Goal: Transaction & Acquisition: Purchase product/service

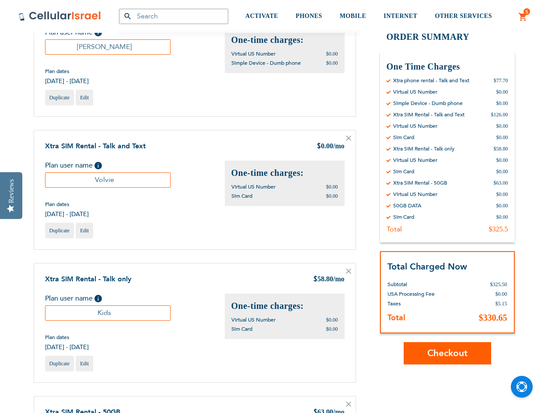
scroll to position [263, 0]
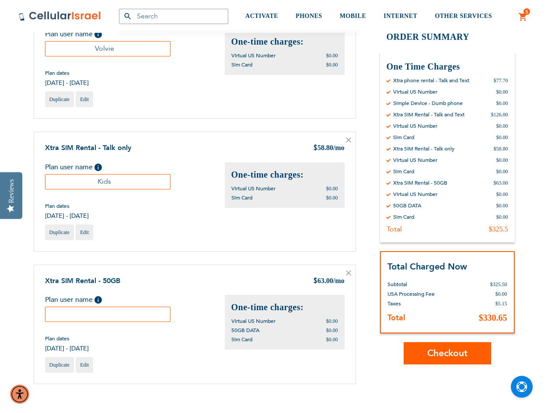
click at [117, 318] on input "text" at bounding box center [108, 314] width 126 height 15
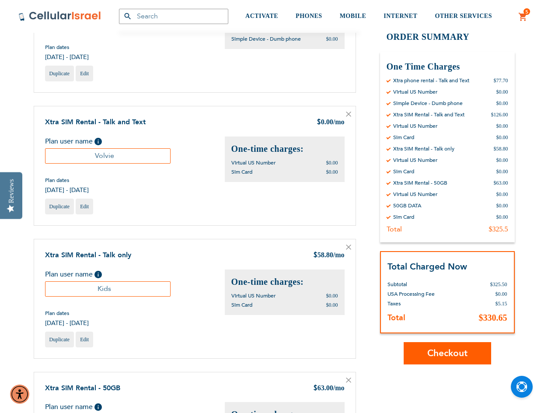
scroll to position [88, 0]
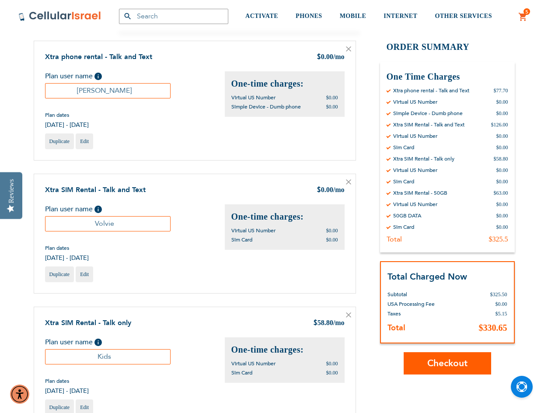
type input "Volvie"
click at [124, 221] on input "Volvie" at bounding box center [108, 223] width 126 height 15
click at [349, 182] on icon at bounding box center [349, 182] width 4 height 4
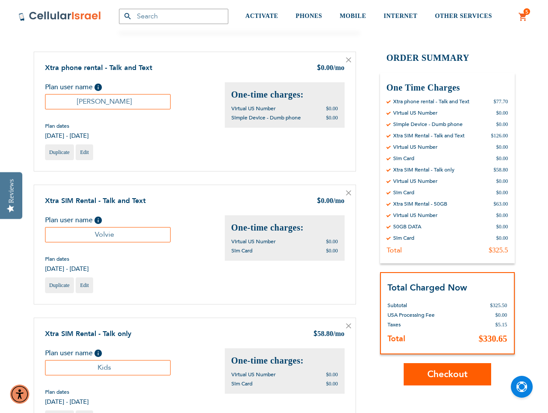
scroll to position [0, 0]
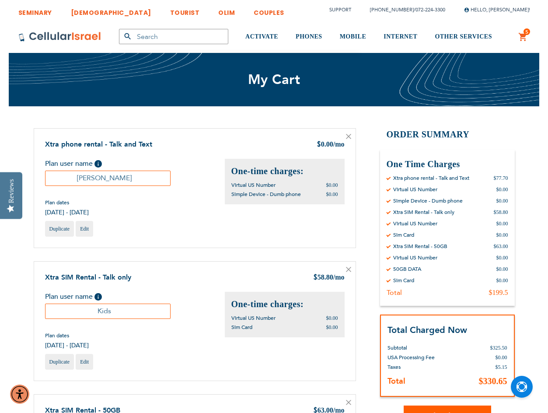
click at [531, 36] on div "5 5 items My Cart Mini Cart Options Details 2 Weeks or More $ 63.00 One time Vi…" at bounding box center [523, 37] width 27 height 32
click at [525, 37] on link "5 5 items My Cart" at bounding box center [523, 37] width 10 height 11
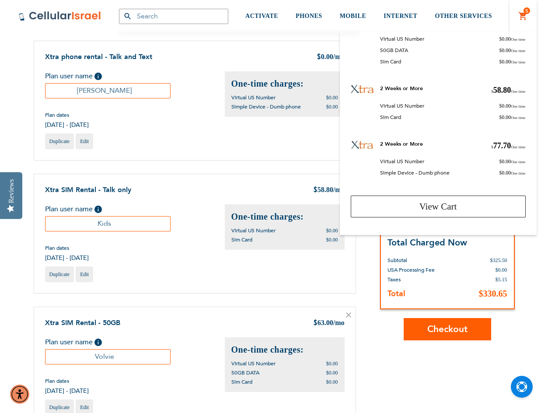
scroll to position [27, 0]
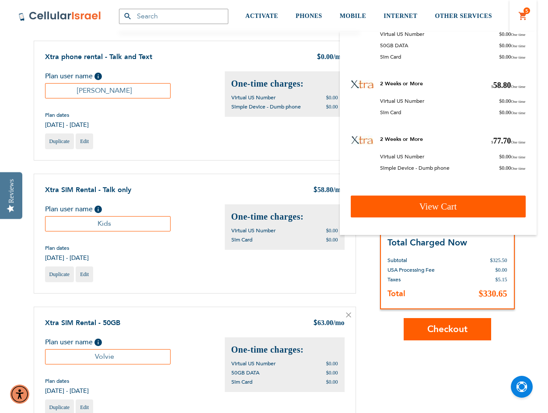
click at [433, 204] on span "View Cart" at bounding box center [439, 206] width 38 height 11
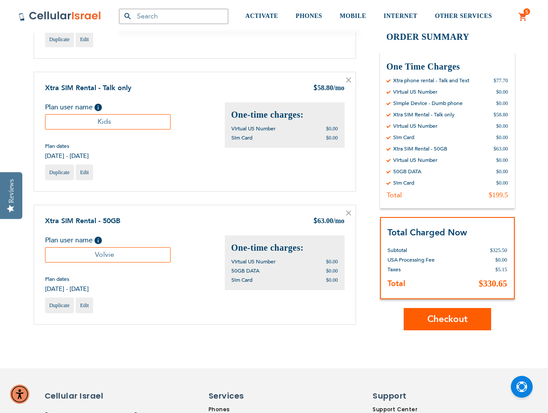
scroll to position [219, 0]
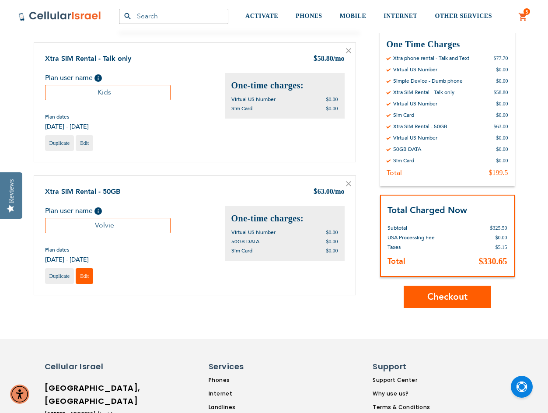
click at [89, 276] on span "Edit" at bounding box center [84, 276] width 9 height 6
